Goal: Transaction & Acquisition: Purchase product/service

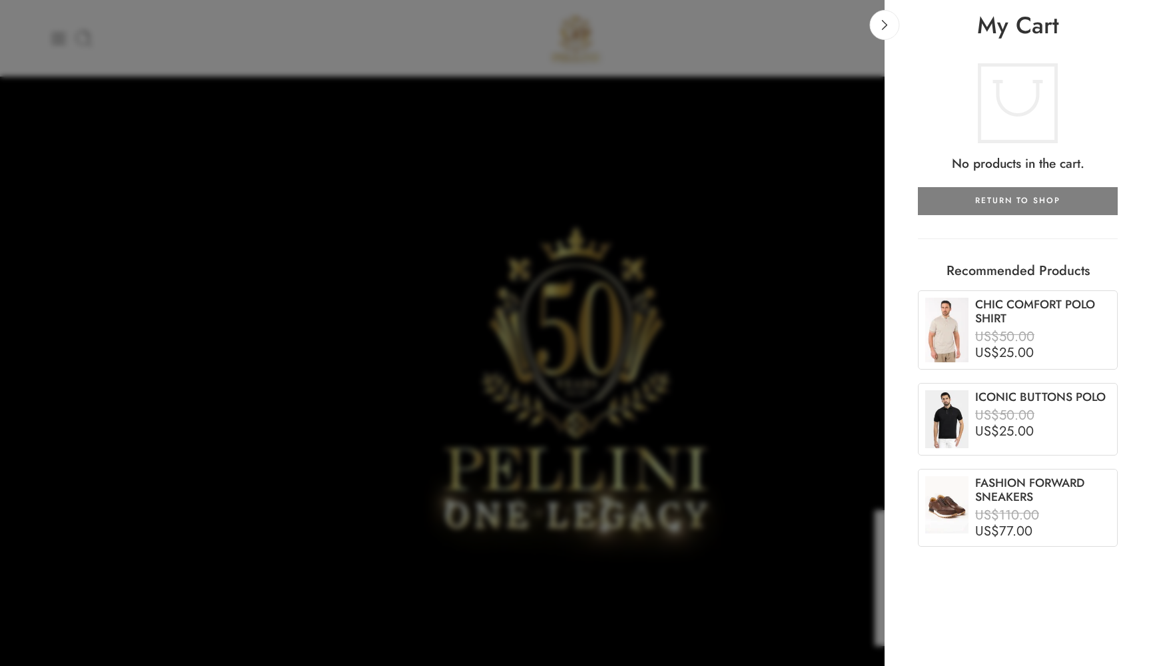
click at [771, 99] on div at bounding box center [575, 333] width 1151 height 666
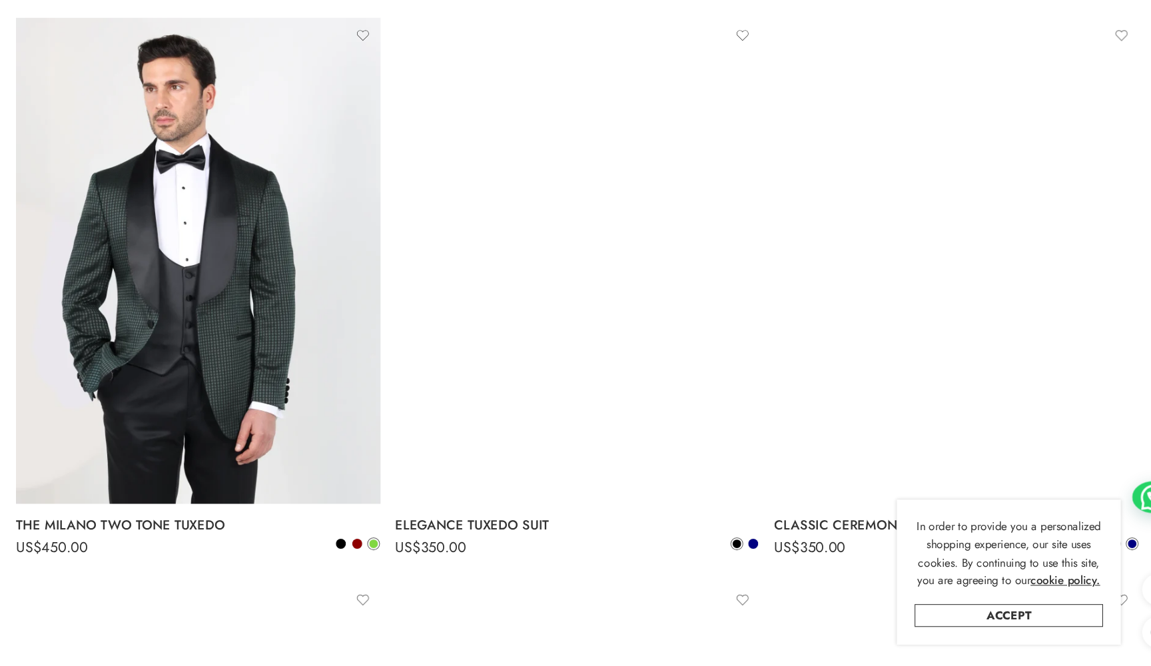
scroll to position [2294, 0]
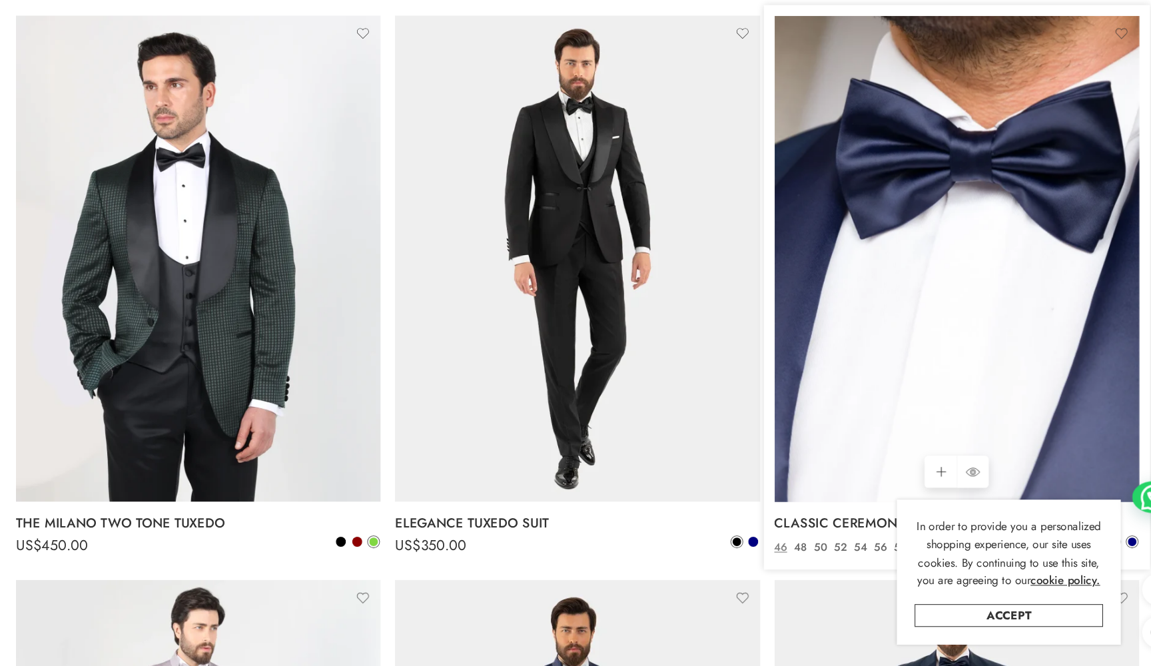
click img
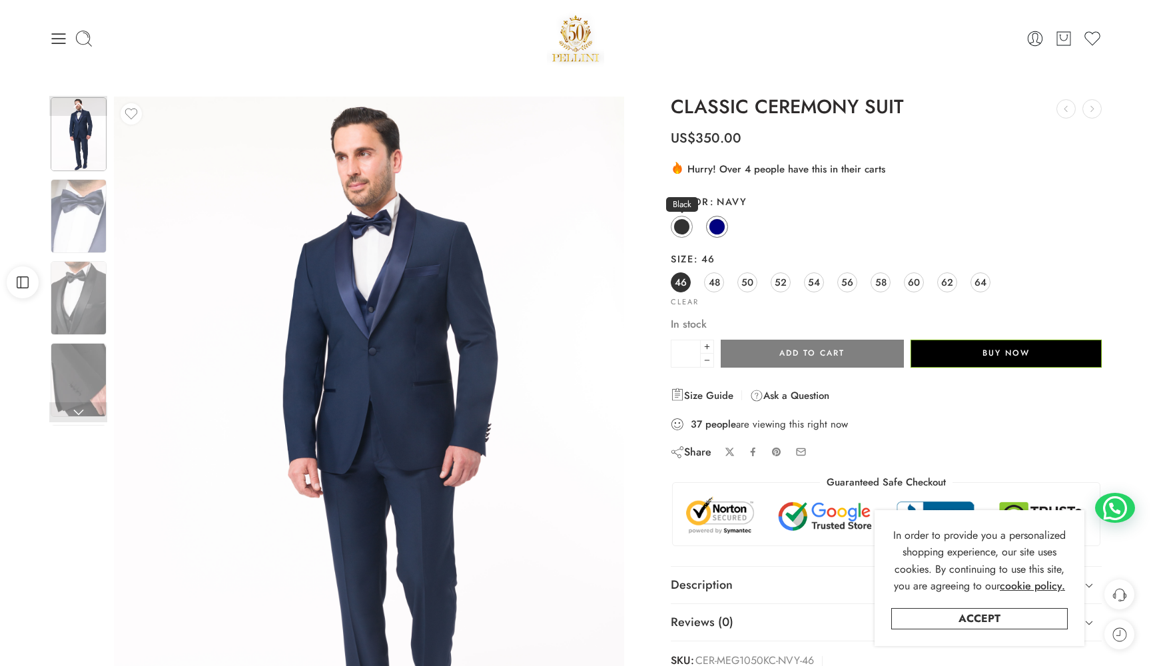
click at [679, 229] on span at bounding box center [681, 226] width 17 height 17
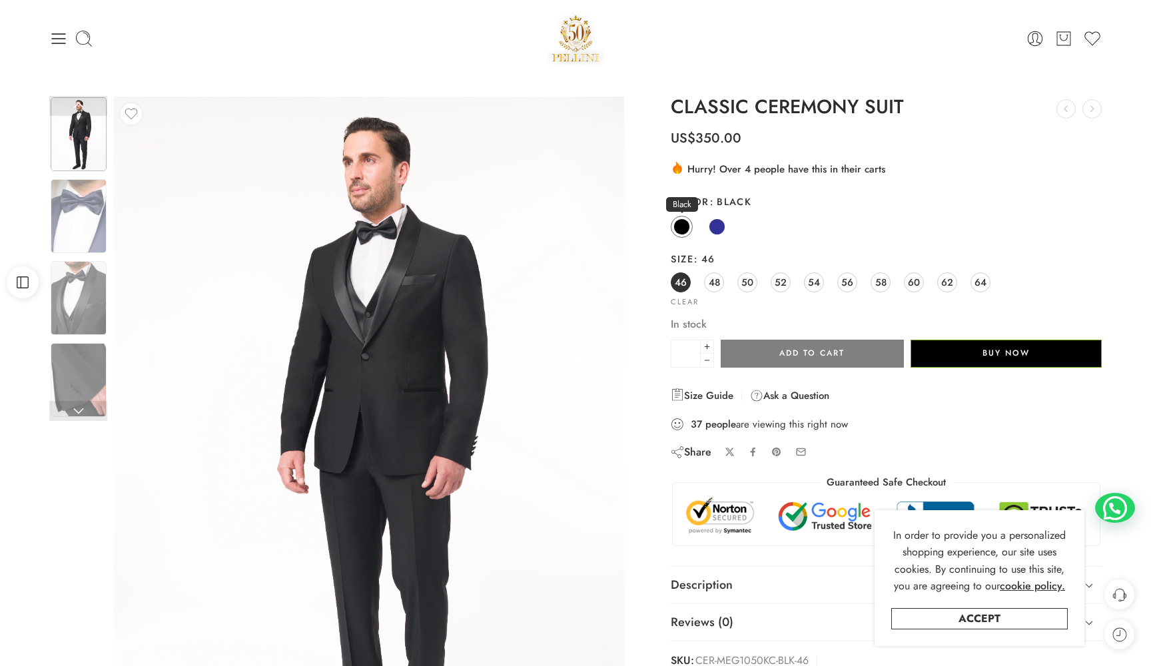
click at [679, 229] on span at bounding box center [681, 226] width 17 height 17
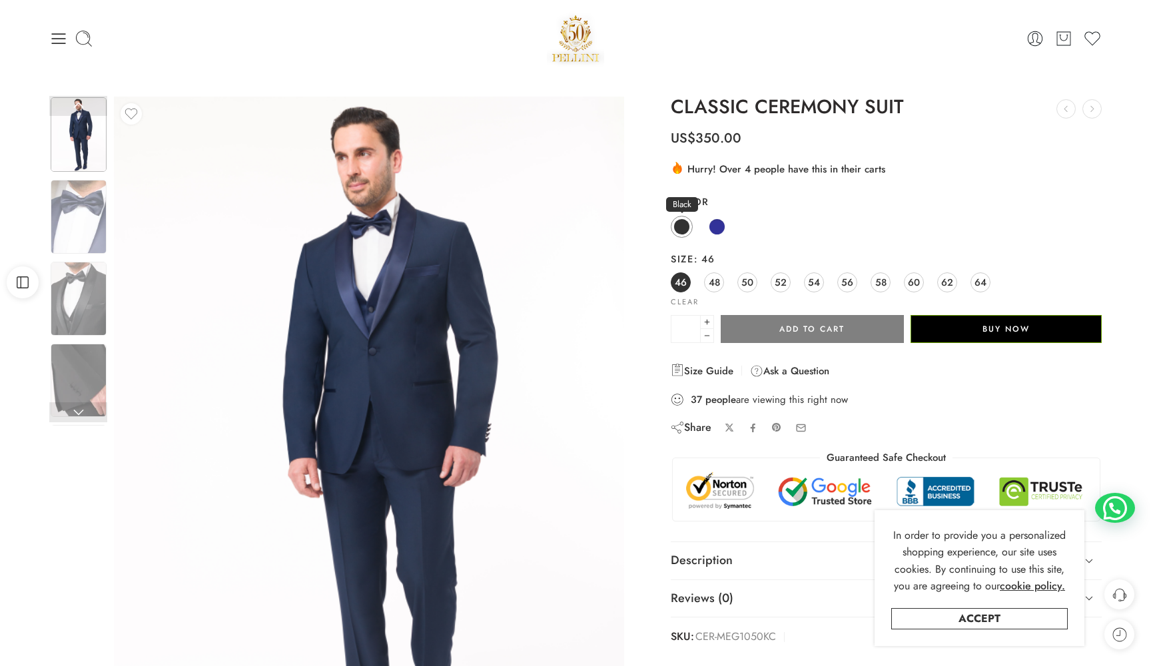
click at [682, 220] on span at bounding box center [681, 226] width 17 height 17
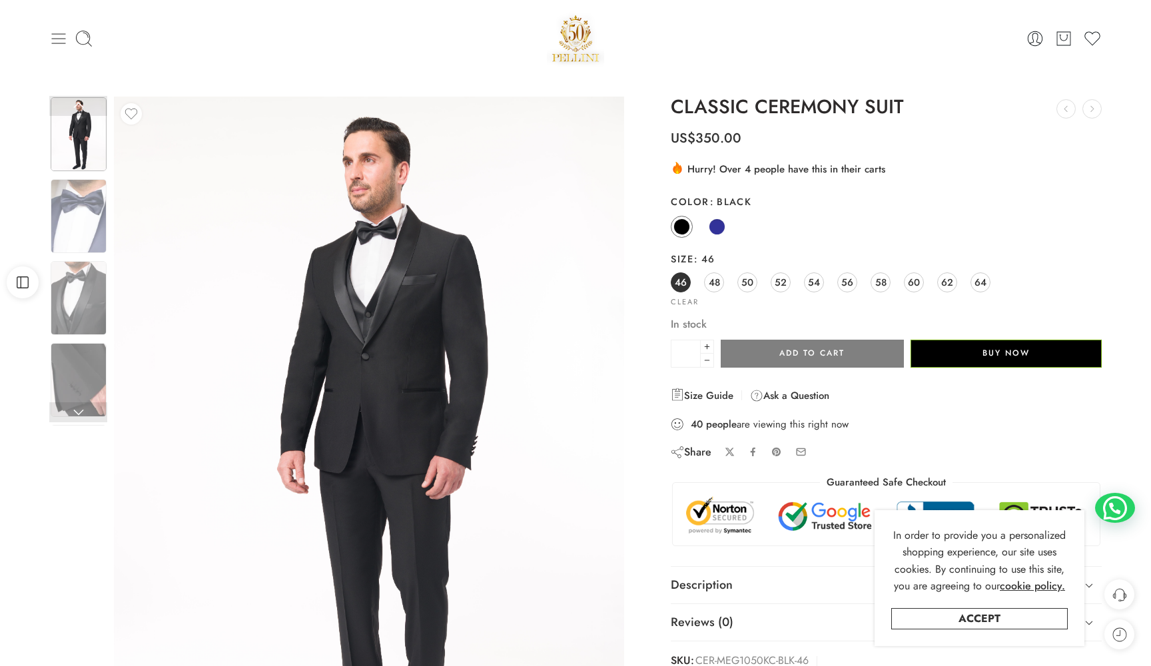
click at [51, 33] on icon at bounding box center [58, 38] width 19 height 19
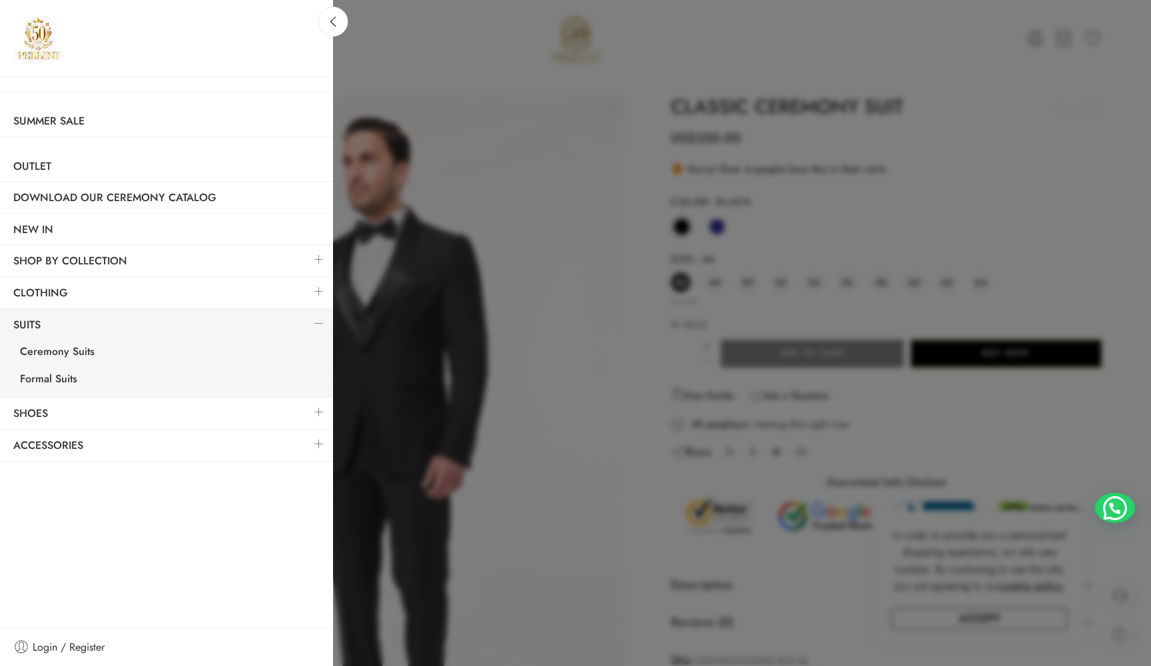
click at [480, 78] on div at bounding box center [575, 333] width 1151 height 666
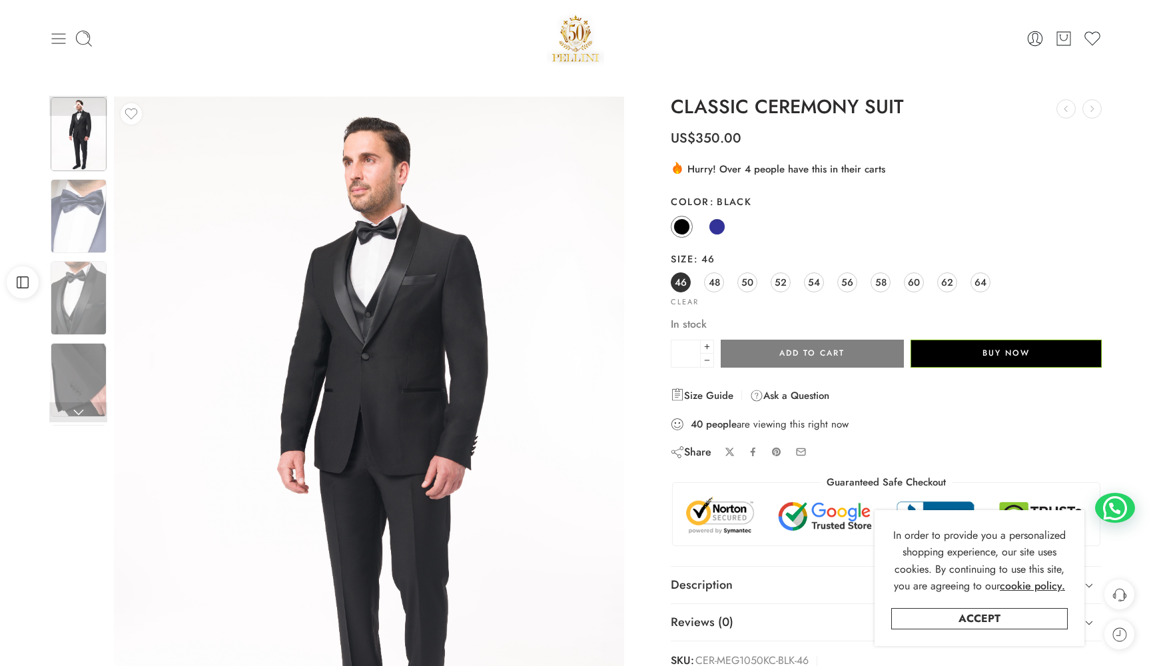
click at [57, 35] on icon at bounding box center [58, 38] width 19 height 19
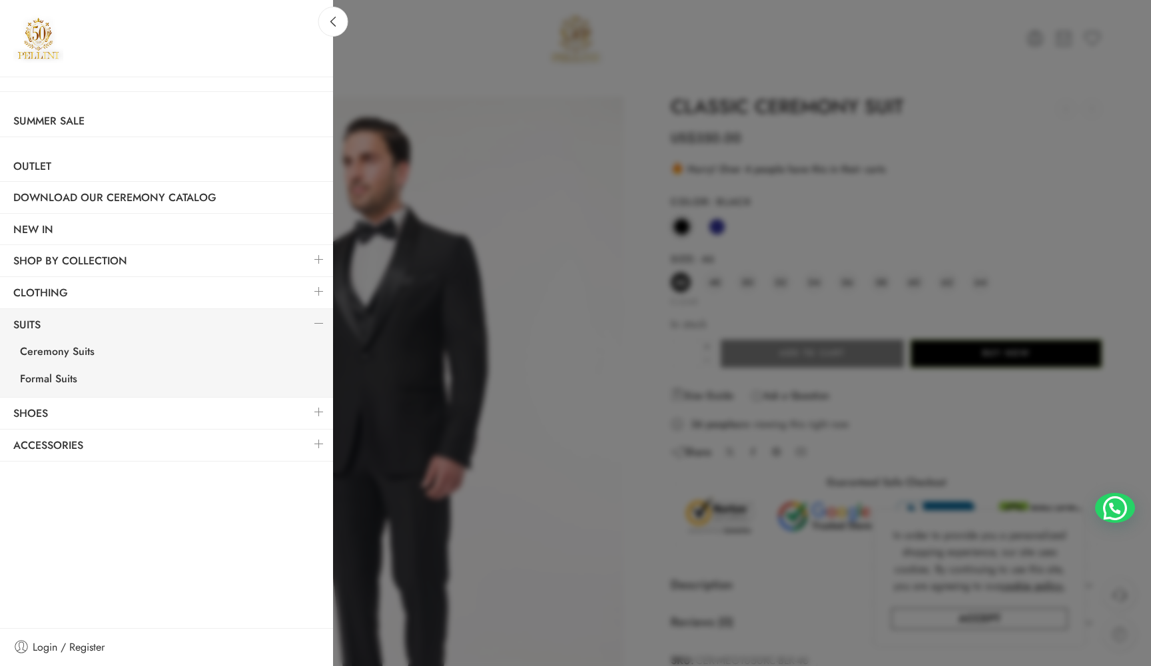
click at [456, 215] on div at bounding box center [575, 333] width 1151 height 666
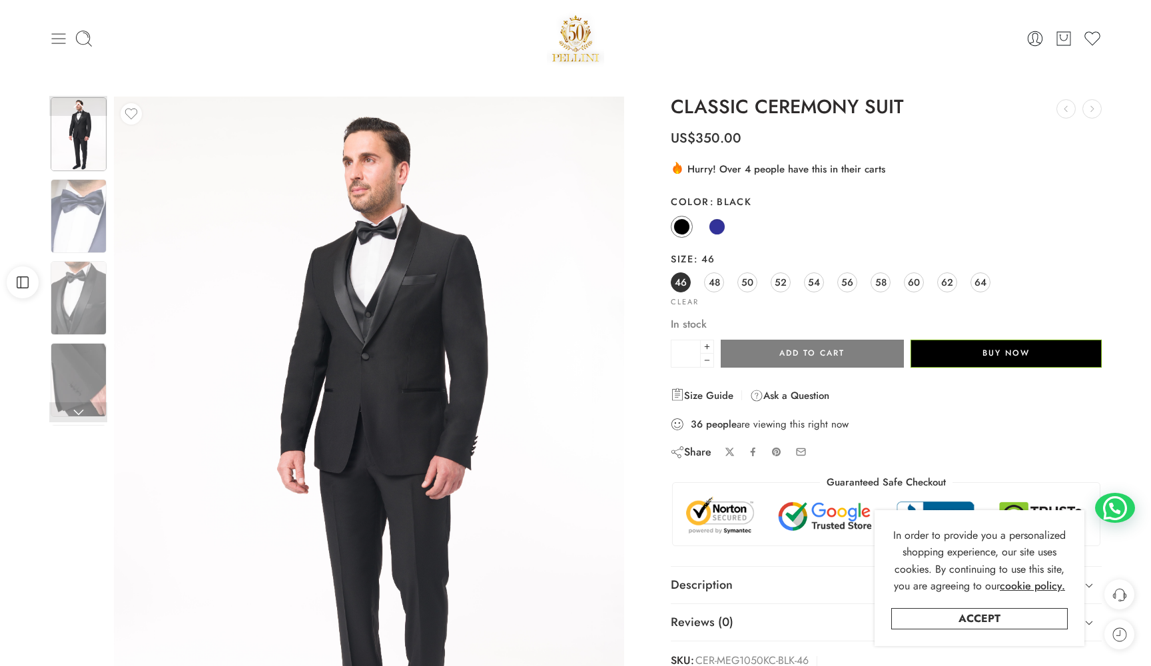
click at [57, 41] on icon at bounding box center [58, 38] width 19 height 19
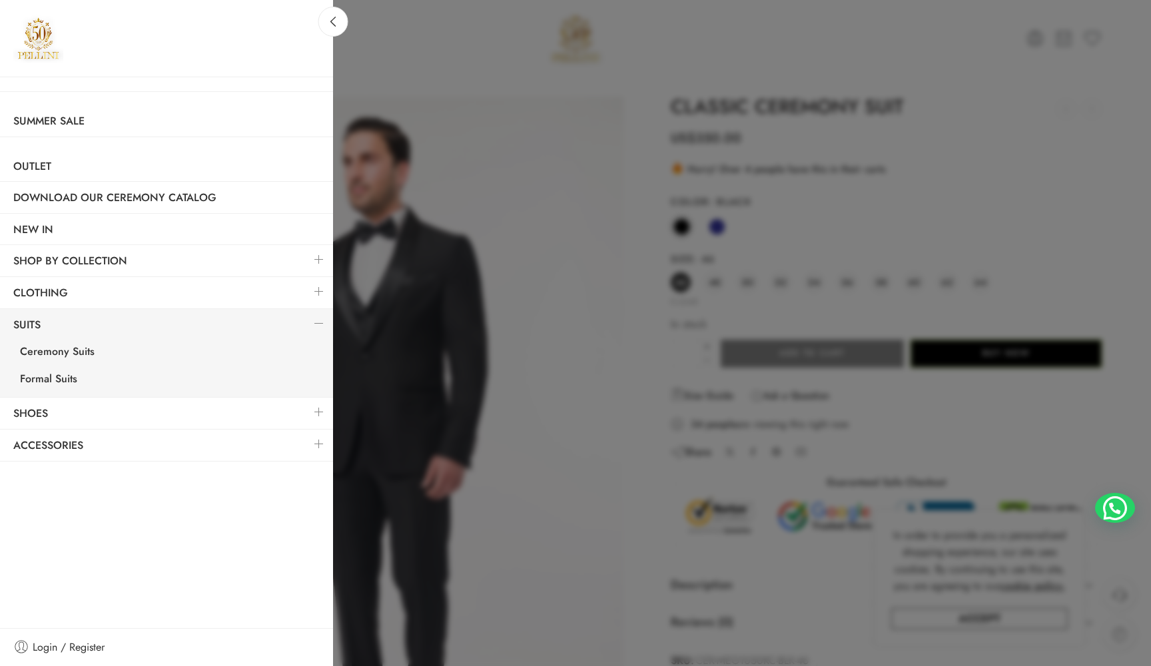
click at [314, 406] on link at bounding box center [319, 412] width 28 height 29
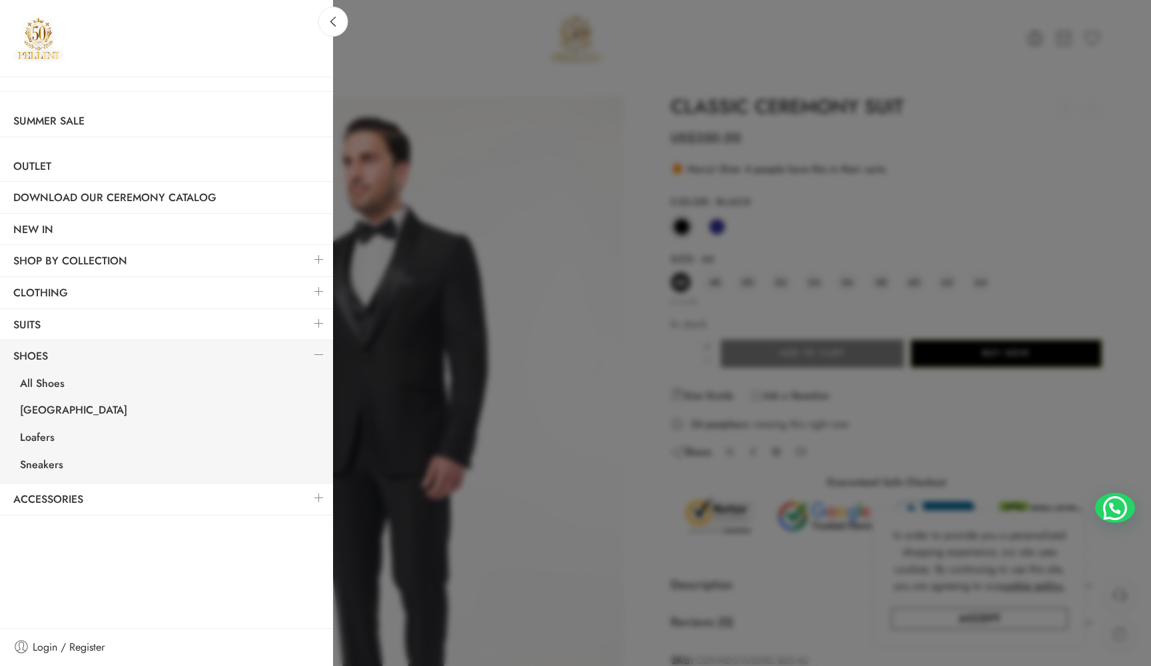
click at [590, 146] on div at bounding box center [575, 333] width 1151 height 666
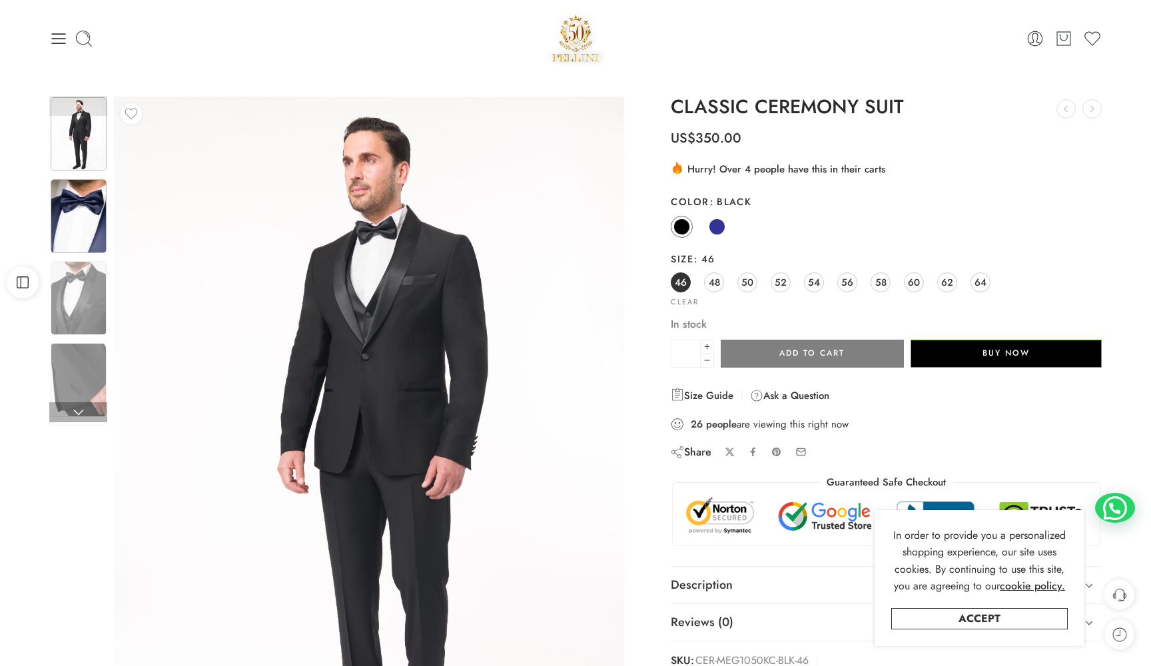
click at [75, 205] on img at bounding box center [79, 216] width 56 height 74
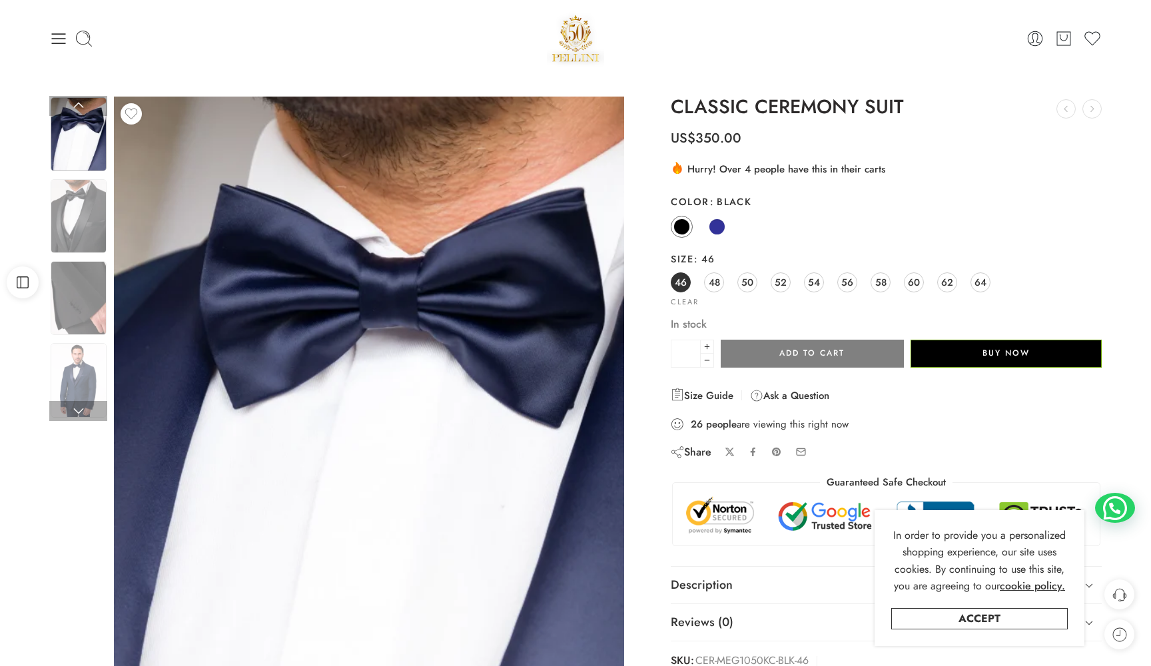
click at [79, 125] on img at bounding box center [79, 134] width 56 height 74
click at [79, 111] on link at bounding box center [78, 106] width 58 height 20
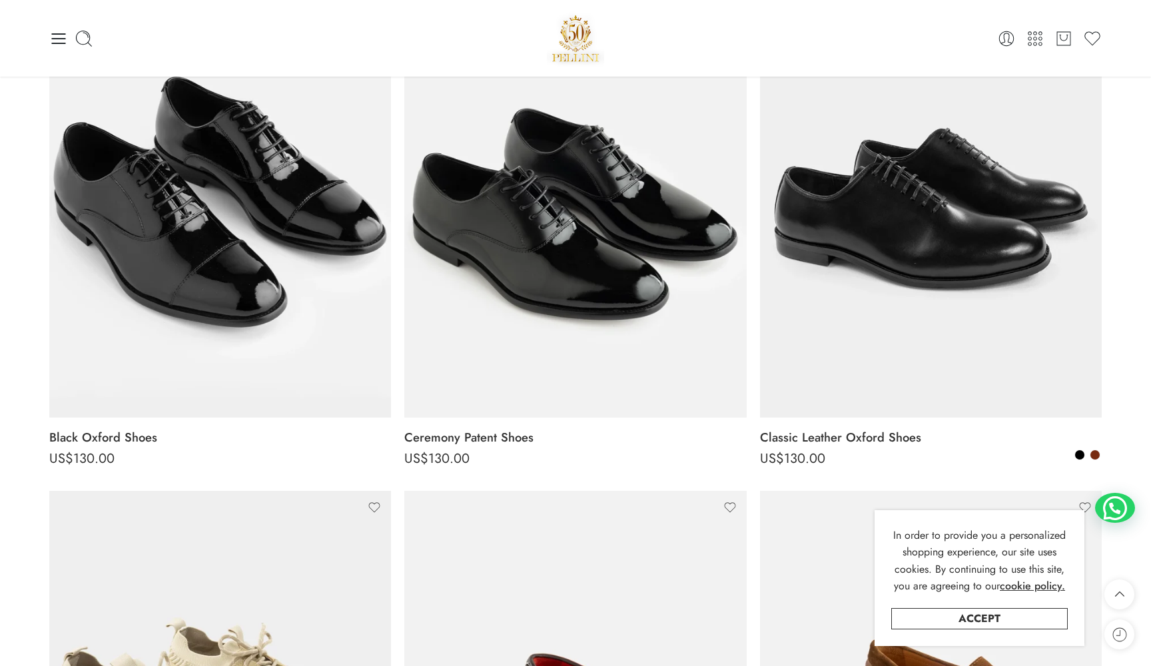
scroll to position [205, 0]
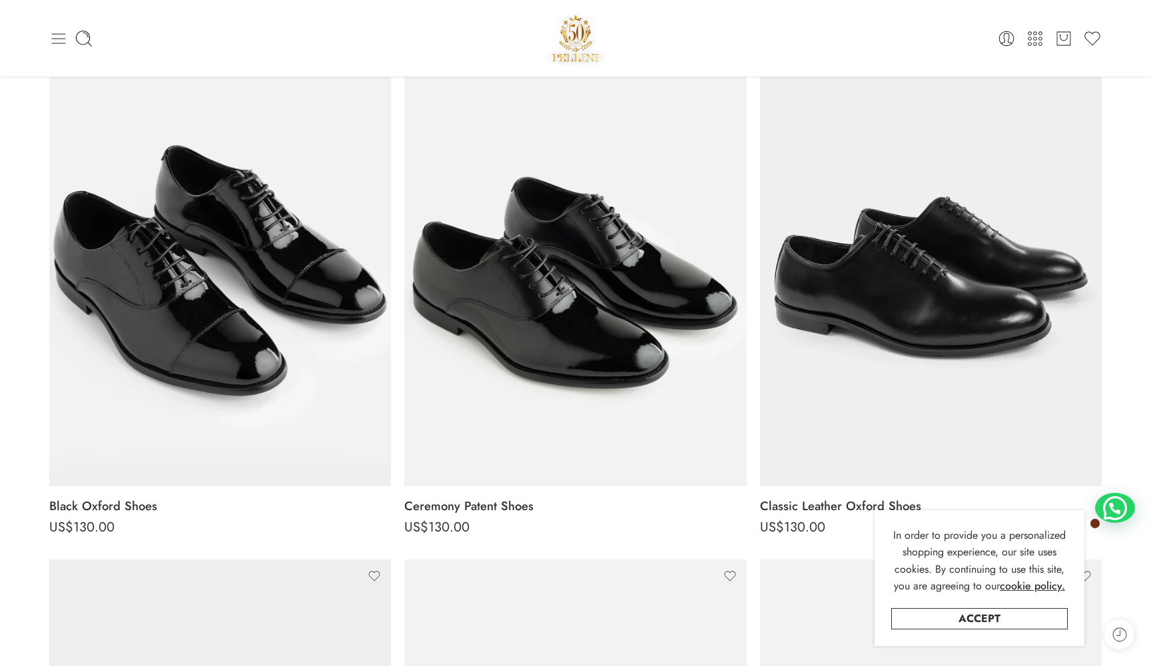
click at [62, 47] on icon at bounding box center [58, 38] width 19 height 19
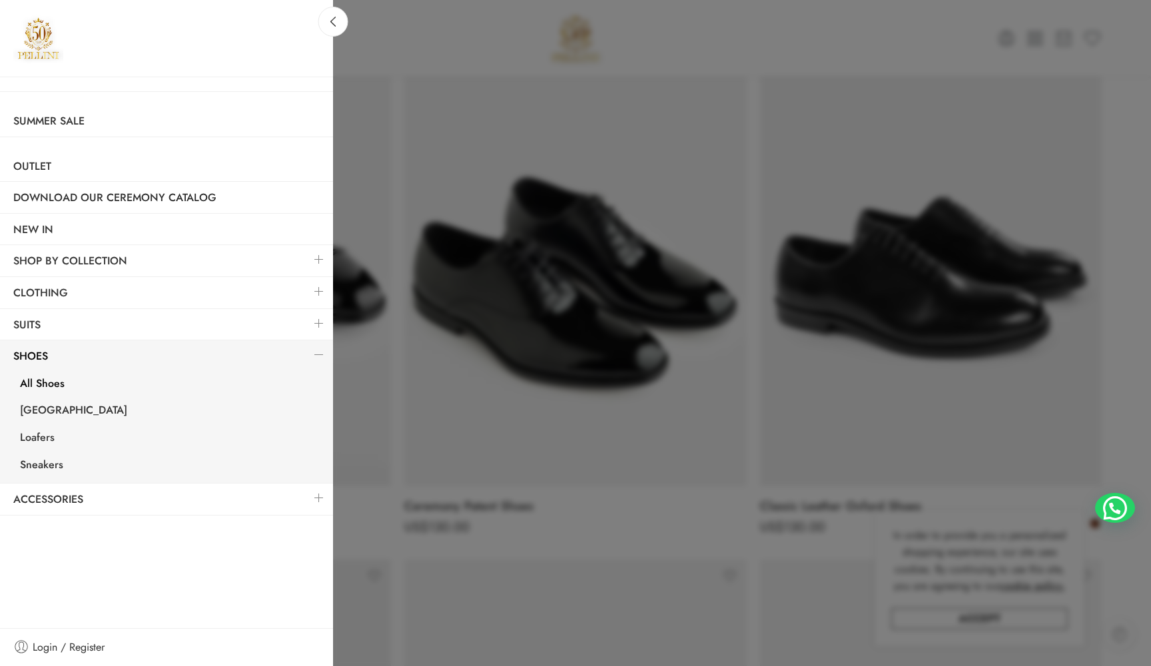
click at [320, 290] on link at bounding box center [319, 291] width 28 height 29
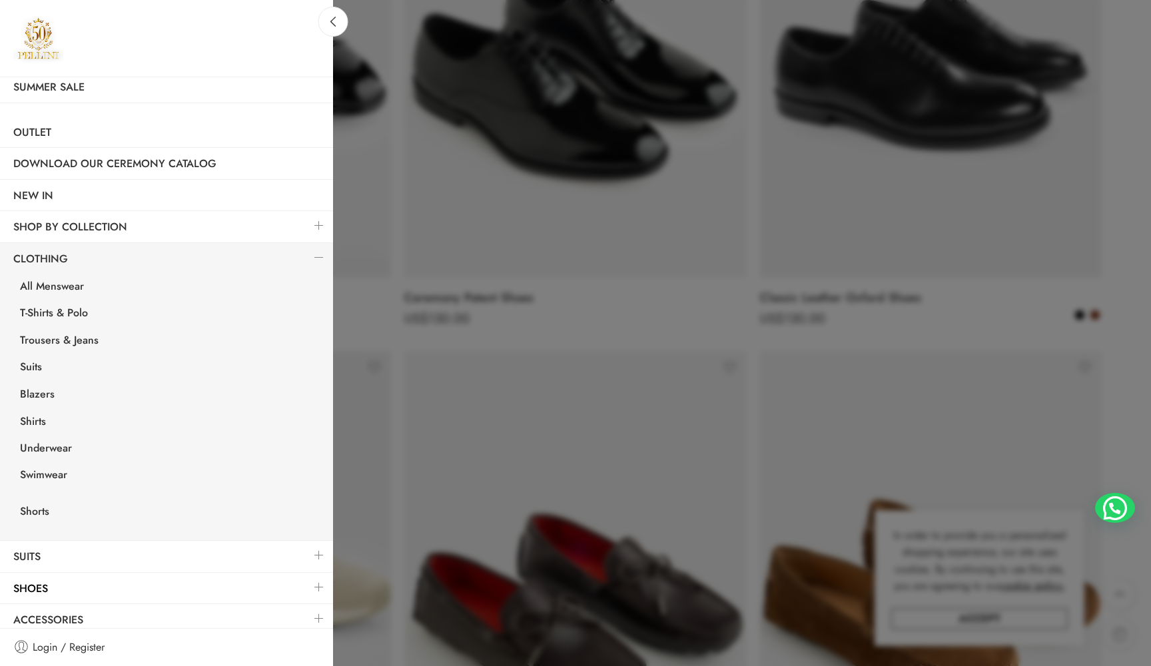
scroll to position [432, 0]
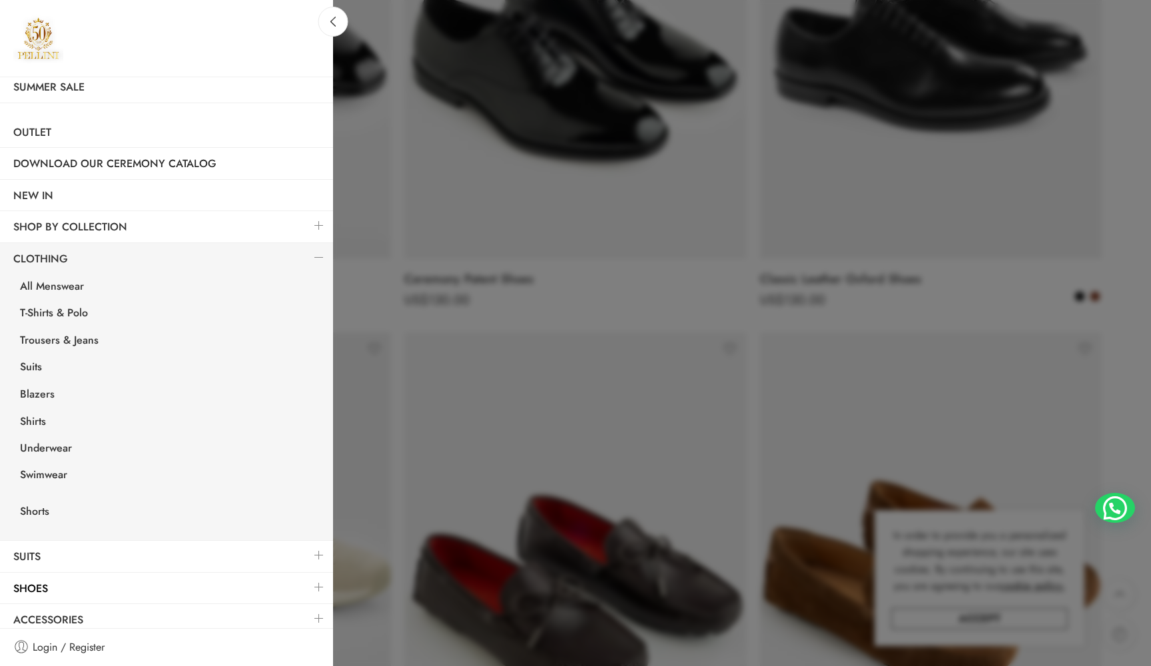
click at [449, 355] on div at bounding box center [575, 333] width 1151 height 666
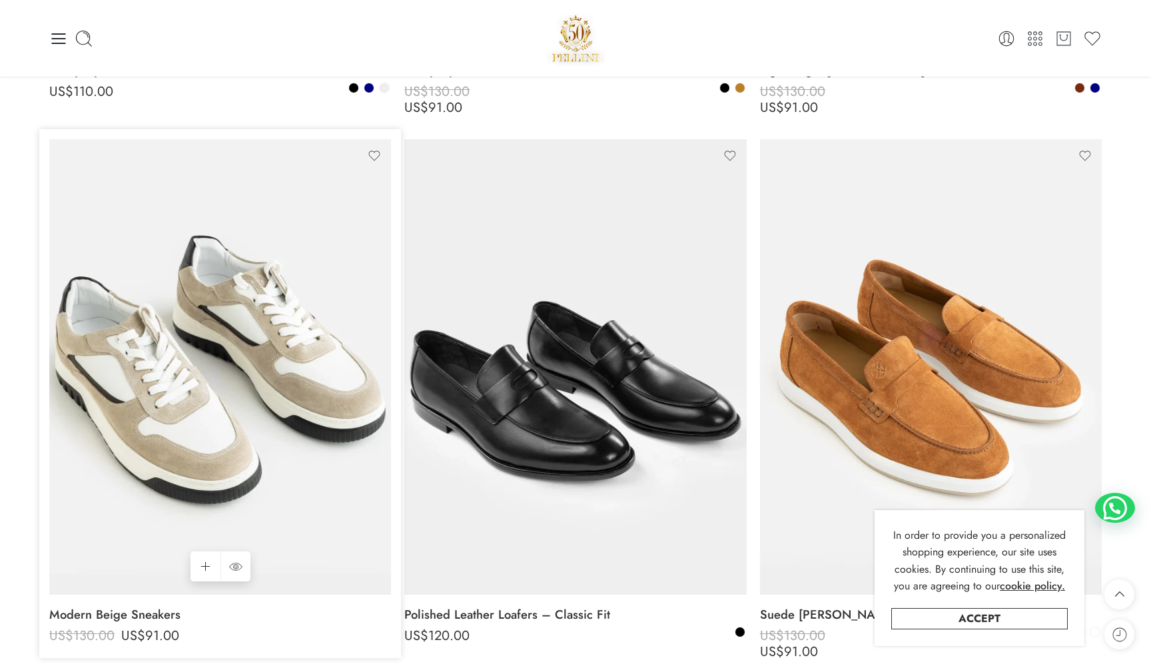
scroll to position [1077, 0]
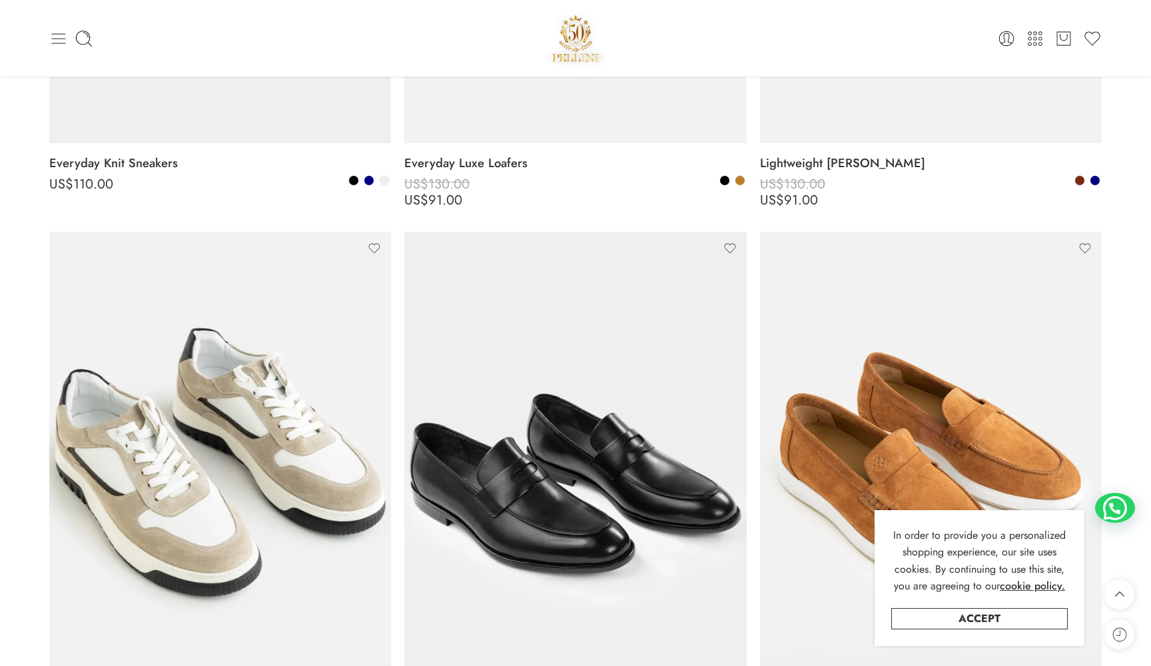
click at [67, 37] on icon at bounding box center [58, 38] width 19 height 19
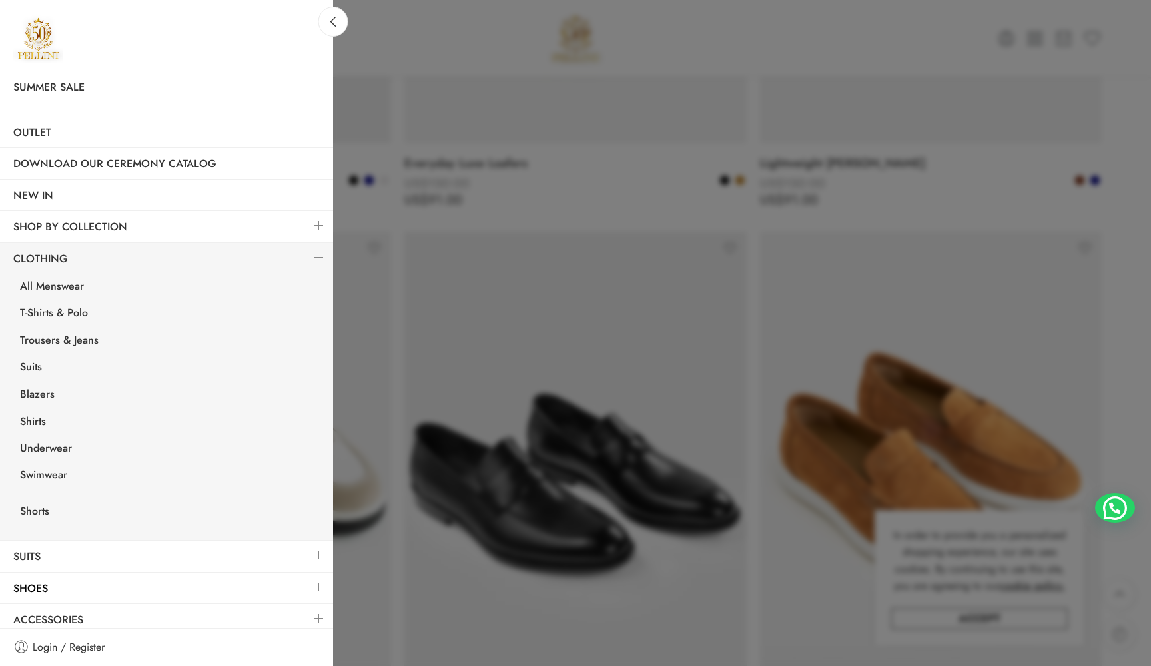
click at [538, 197] on div at bounding box center [575, 333] width 1151 height 666
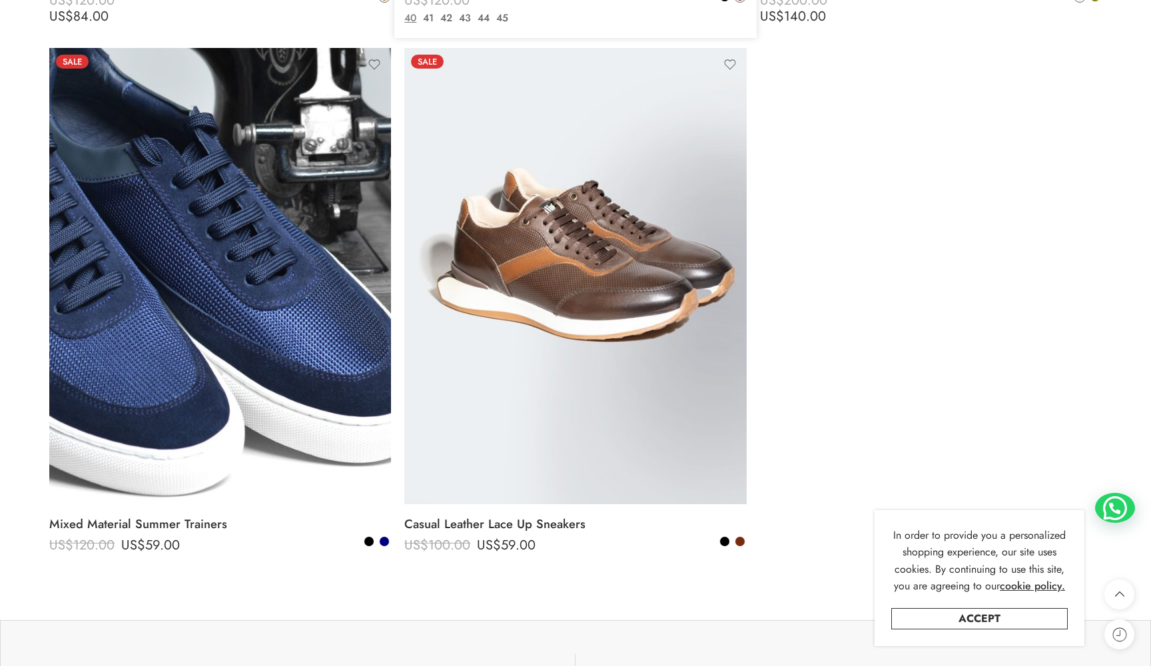
scroll to position [6174, 0]
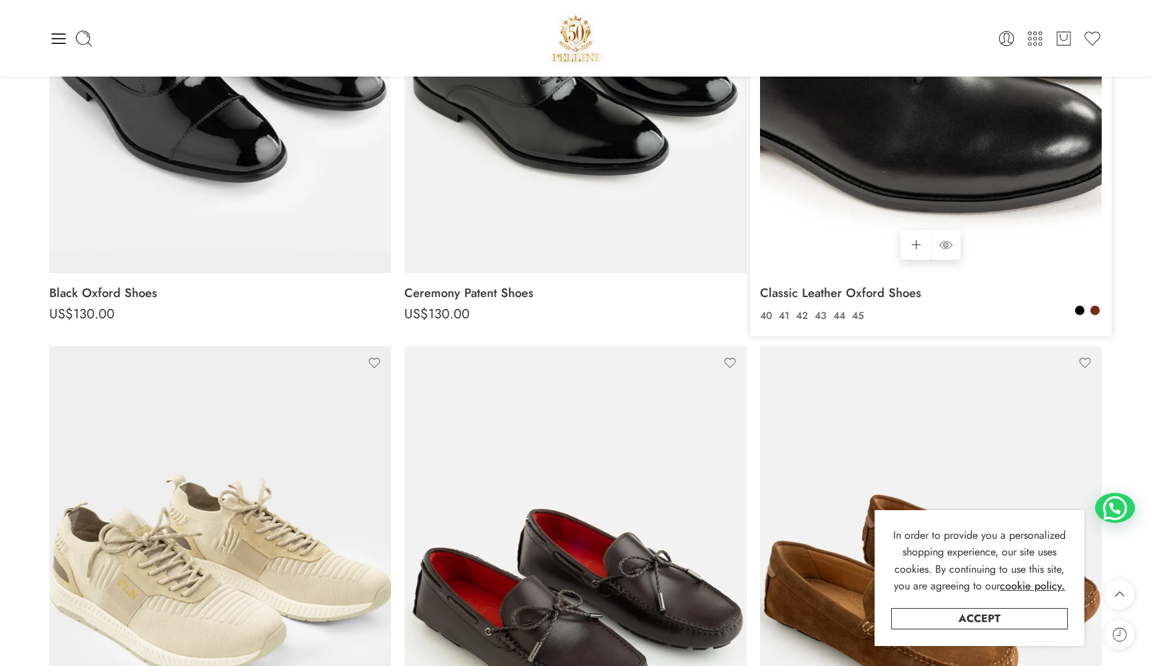
scroll to position [326, 0]
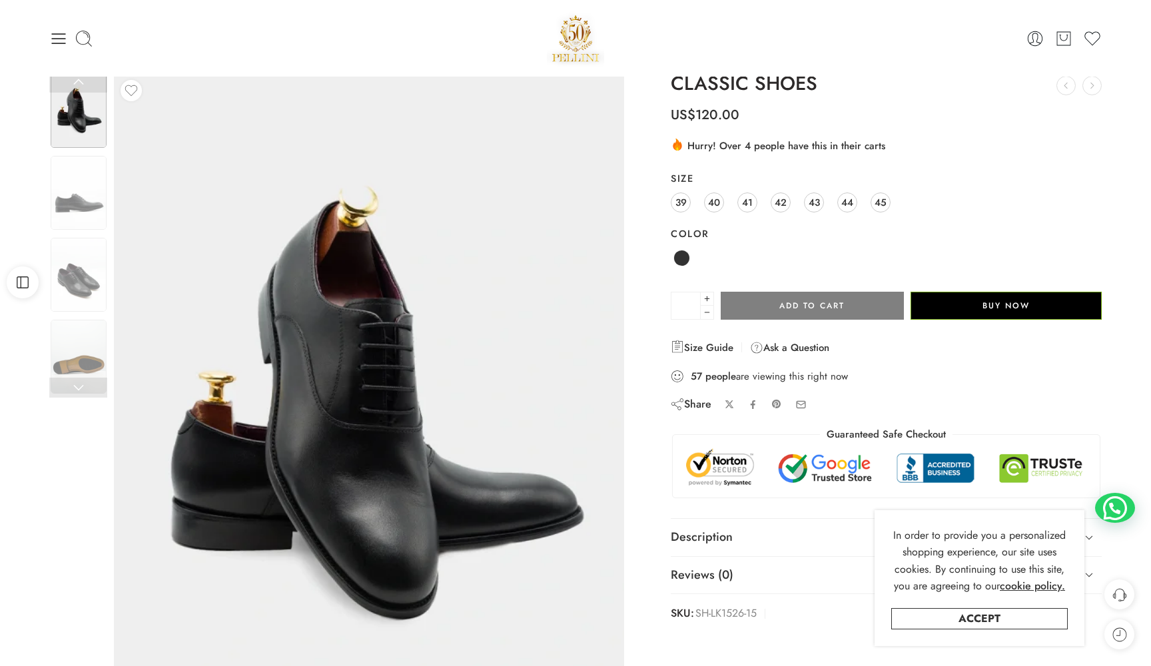
scroll to position [41, 0]
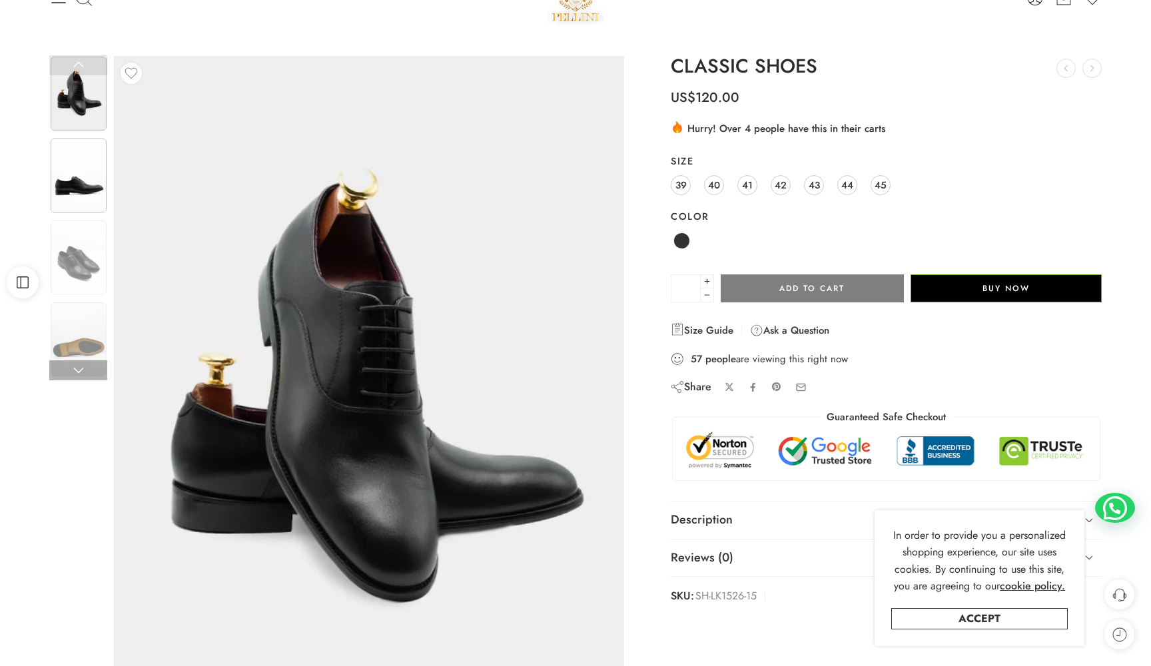
click at [75, 187] on img at bounding box center [79, 176] width 56 height 74
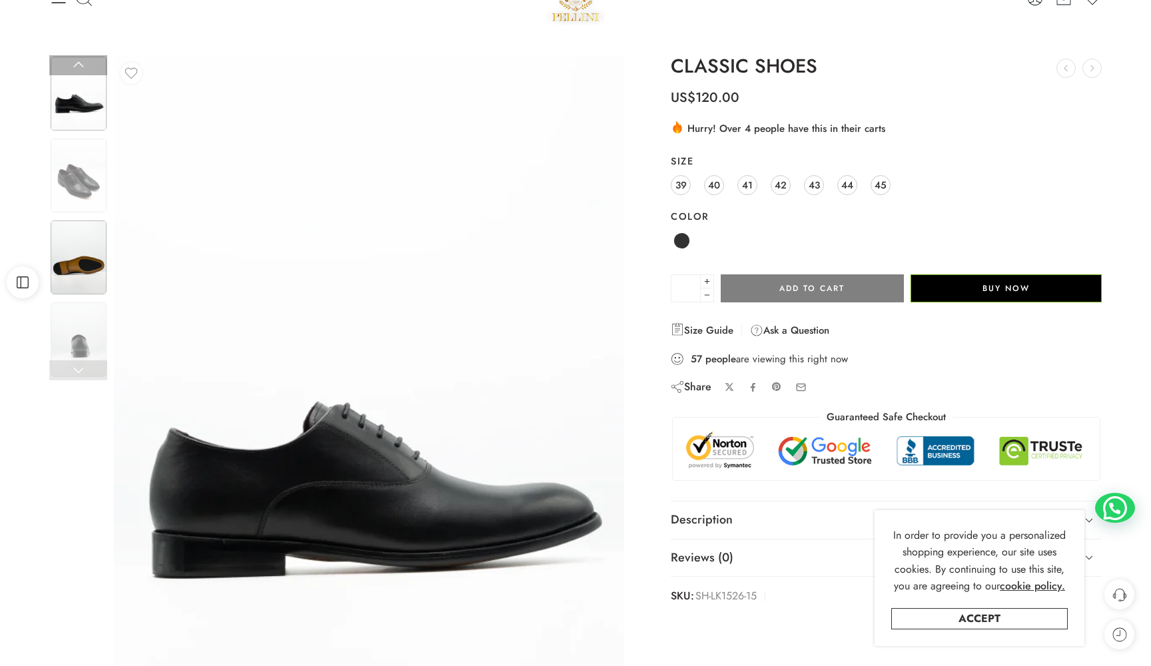
click at [77, 232] on img at bounding box center [79, 257] width 56 height 75
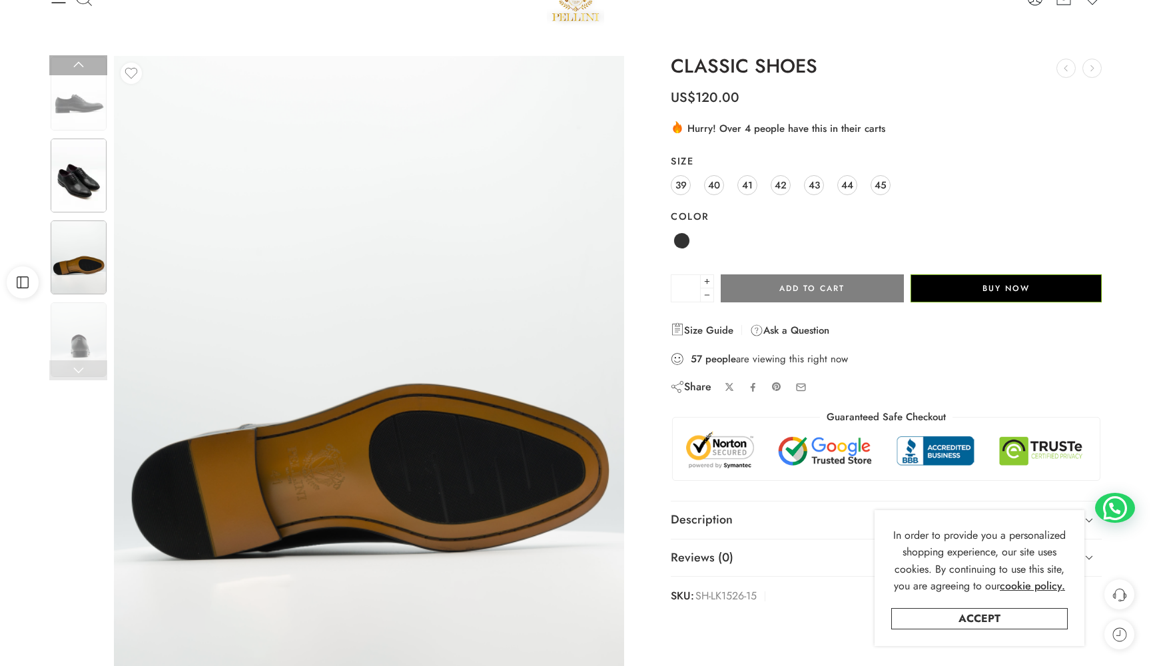
click at [81, 194] on img at bounding box center [79, 176] width 56 height 74
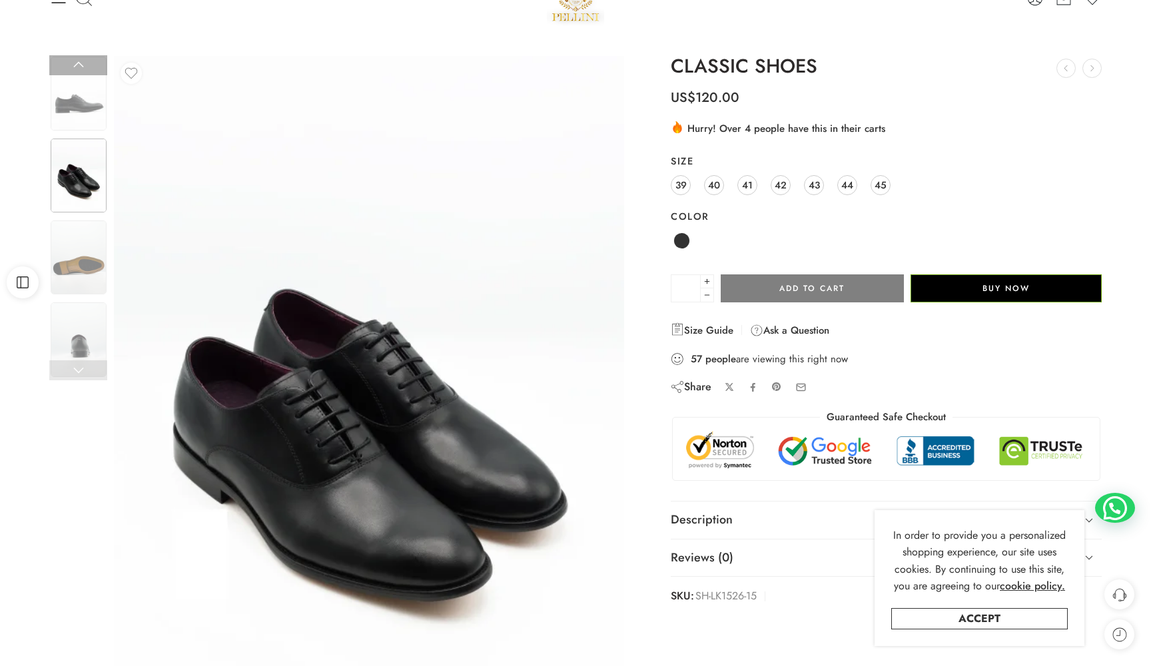
click at [82, 369] on link at bounding box center [78, 370] width 58 height 20
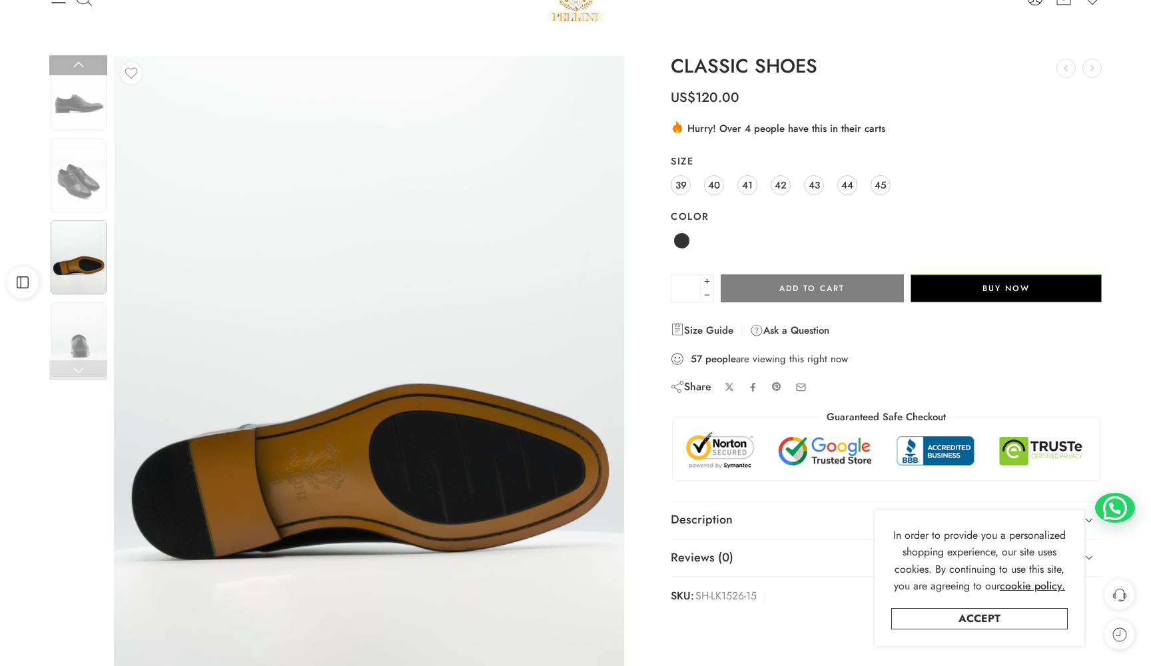
click at [82, 369] on link at bounding box center [78, 370] width 58 height 20
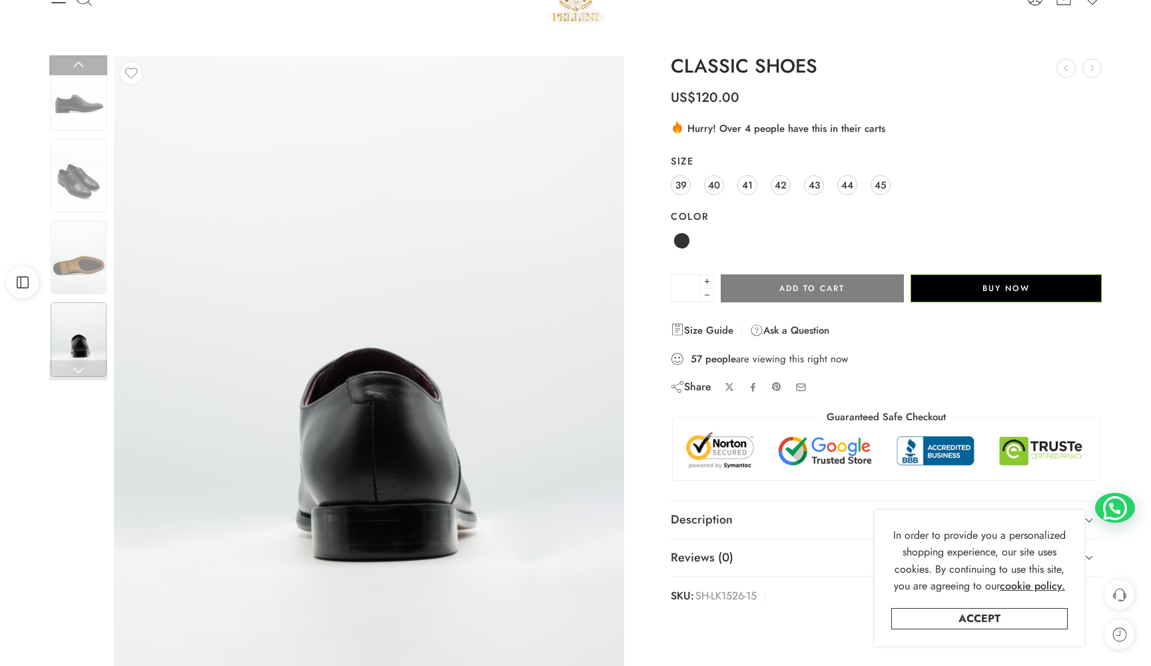
click at [82, 369] on link at bounding box center [78, 370] width 58 height 20
click at [68, 131] on div at bounding box center [78, 93] width 59 height 77
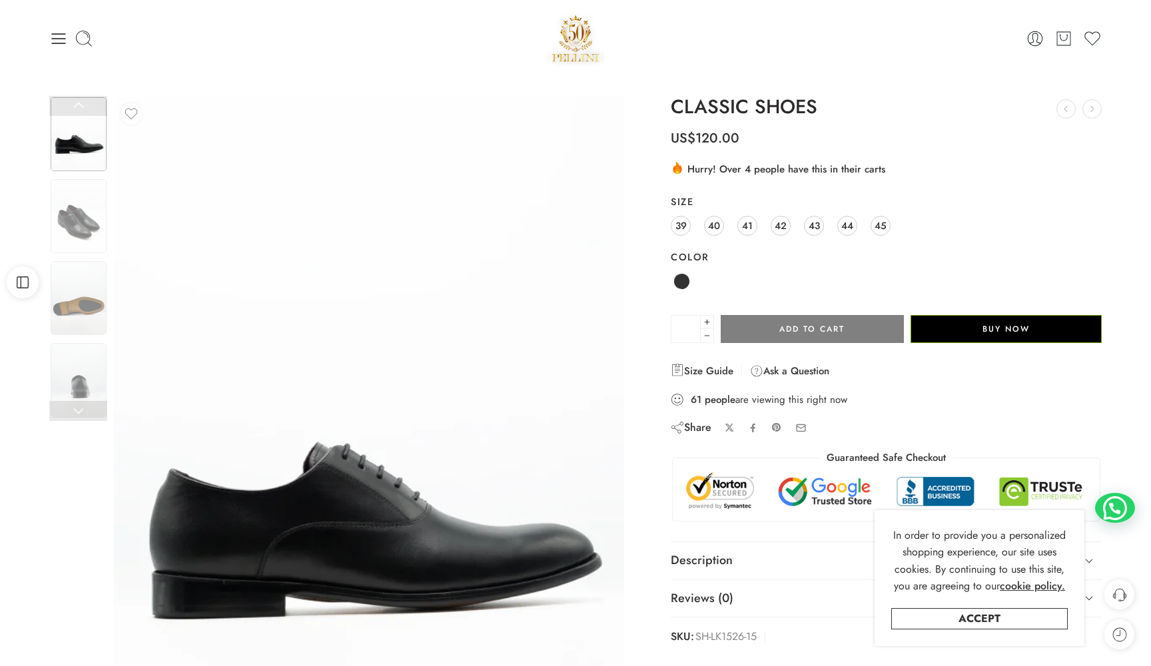
scroll to position [0, 0]
